Goal: Task Accomplishment & Management: Manage account settings

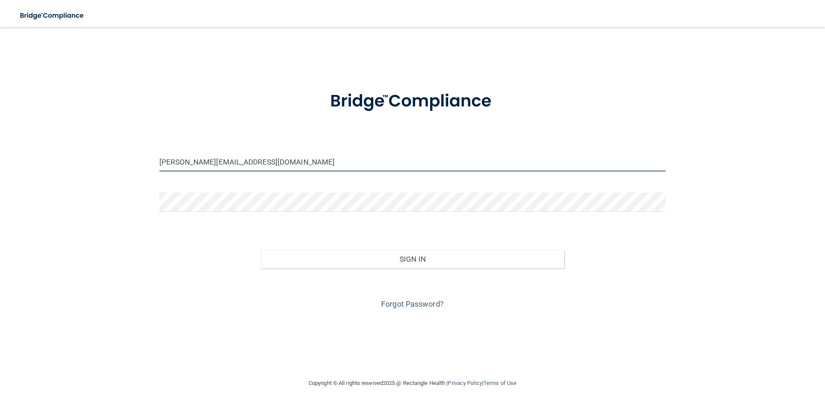
click at [178, 164] on input "[PERSON_NAME][EMAIL_ADDRESS][DOMAIN_NAME]" at bounding box center [412, 161] width 506 height 19
type input "[EMAIL_ADDRESS][DOMAIN_NAME]"
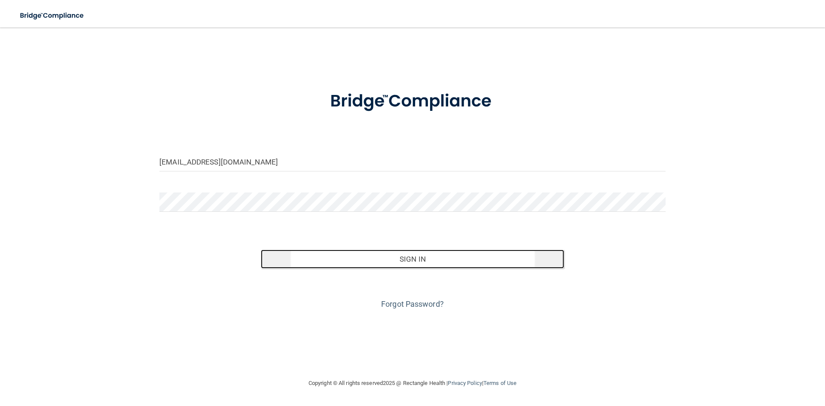
click at [320, 250] on button "Sign In" at bounding box center [413, 259] width 304 height 19
click at [334, 256] on button "Sign In" at bounding box center [413, 259] width 304 height 19
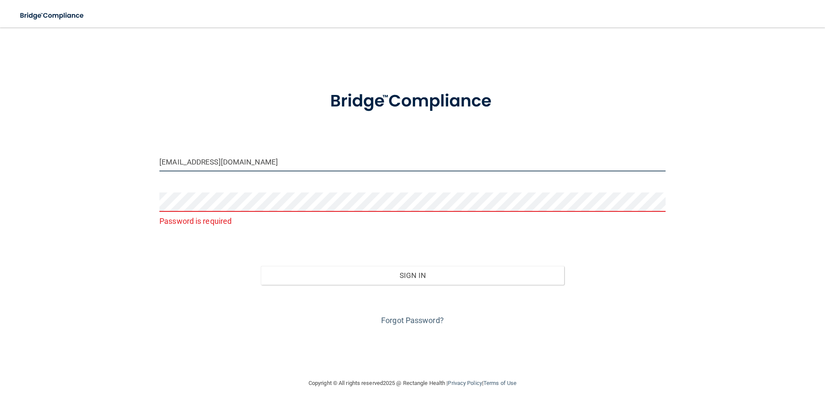
click at [254, 156] on input "[EMAIL_ADDRESS][DOMAIN_NAME]" at bounding box center [412, 161] width 506 height 19
click at [255, 158] on input "[EMAIL_ADDRESS][DOMAIN_NAME]" at bounding box center [412, 161] width 506 height 19
click at [255, 161] on input "[EMAIL_ADDRESS][DOMAIN_NAME]" at bounding box center [412, 161] width 506 height 19
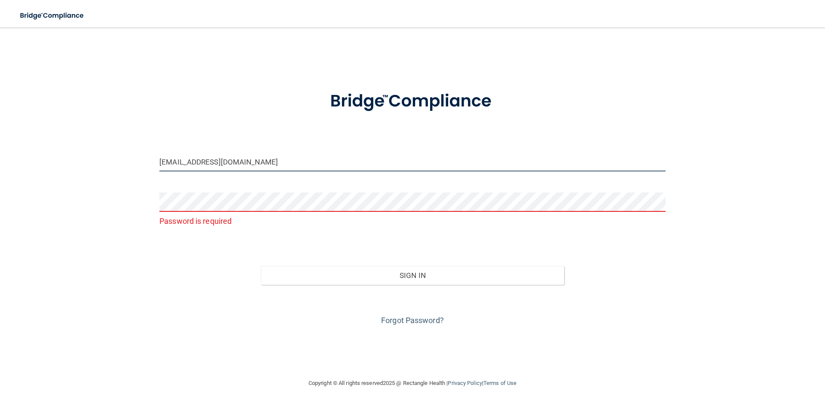
click at [255, 161] on input "[EMAIL_ADDRESS][DOMAIN_NAME]" at bounding box center [412, 161] width 506 height 19
